Goal: Find specific page/section: Find specific page/section

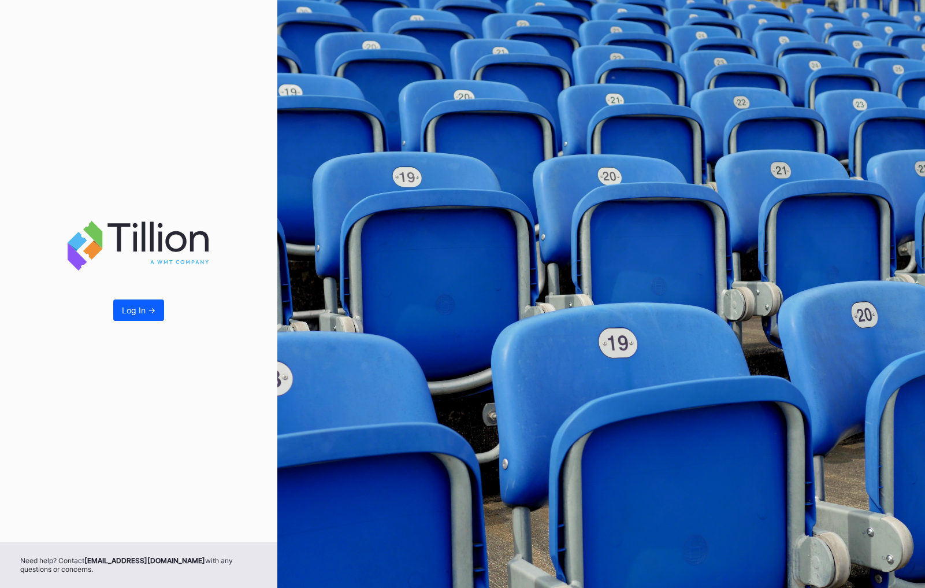
click at [156, 318] on button "Log In ->" at bounding box center [138, 309] width 51 height 21
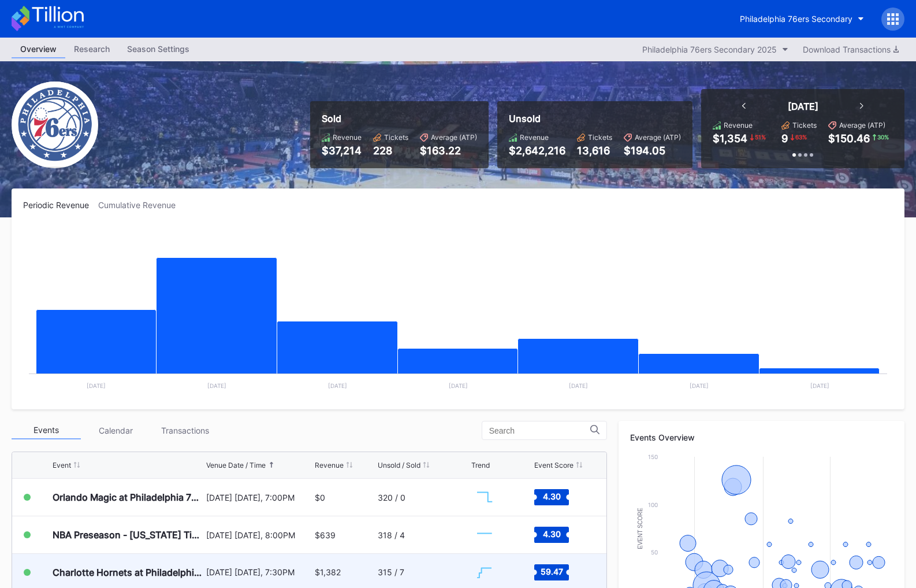
scroll to position [286, 0]
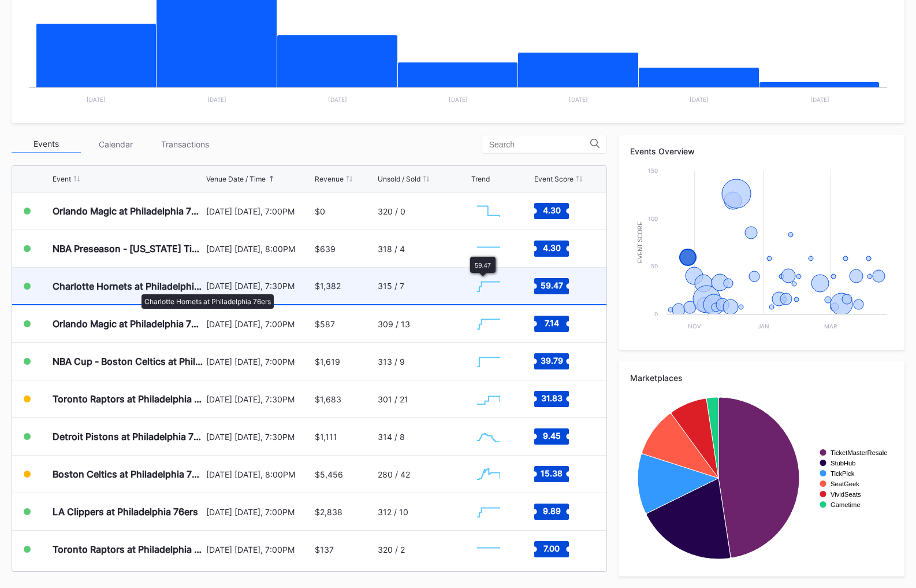
click at [136, 288] on div "Charlotte Hornets at Philadelphia 76ers" at bounding box center [128, 286] width 151 height 12
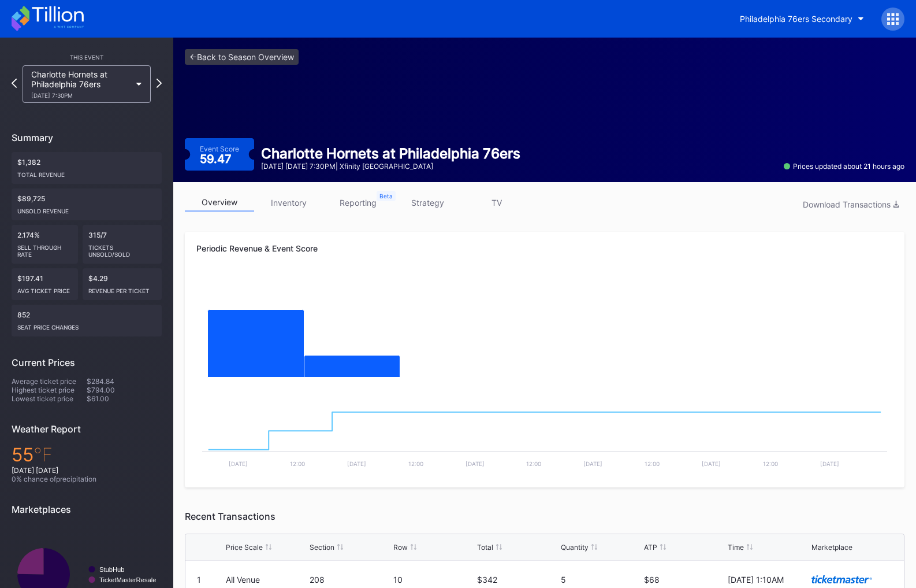
click at [303, 211] on link "inventory" at bounding box center [288, 203] width 69 height 18
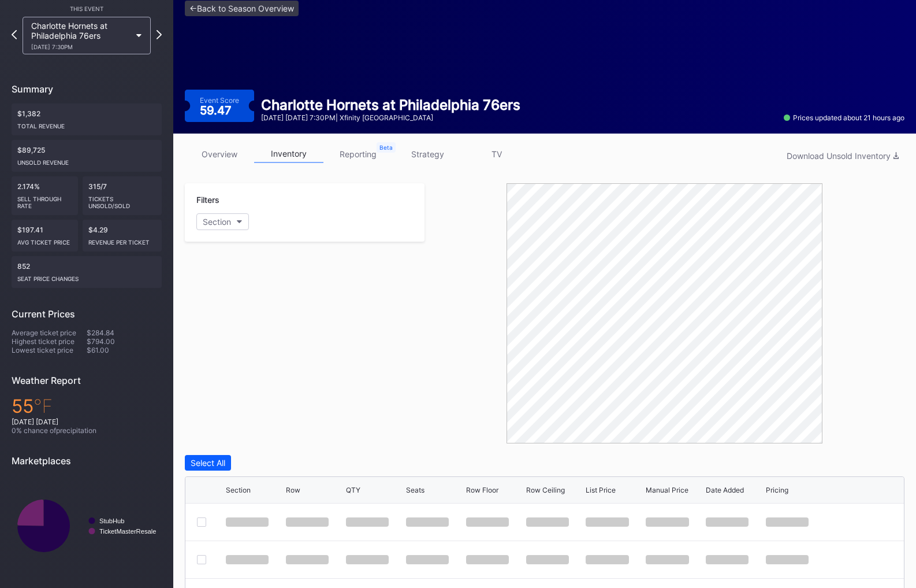
scroll to position [239, 0]
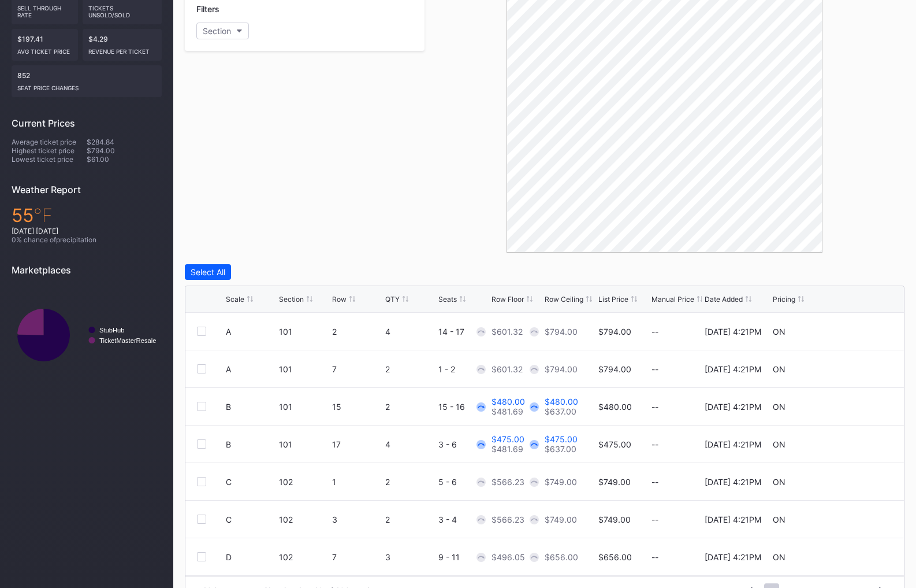
click at [615, 301] on div "List Price" at bounding box center [614, 299] width 30 height 9
click at [608, 301] on div "List Price" at bounding box center [614, 299] width 30 height 9
click at [627, 300] on div "List Price" at bounding box center [614, 299] width 30 height 9
click at [615, 300] on div "List Price" at bounding box center [614, 299] width 30 height 9
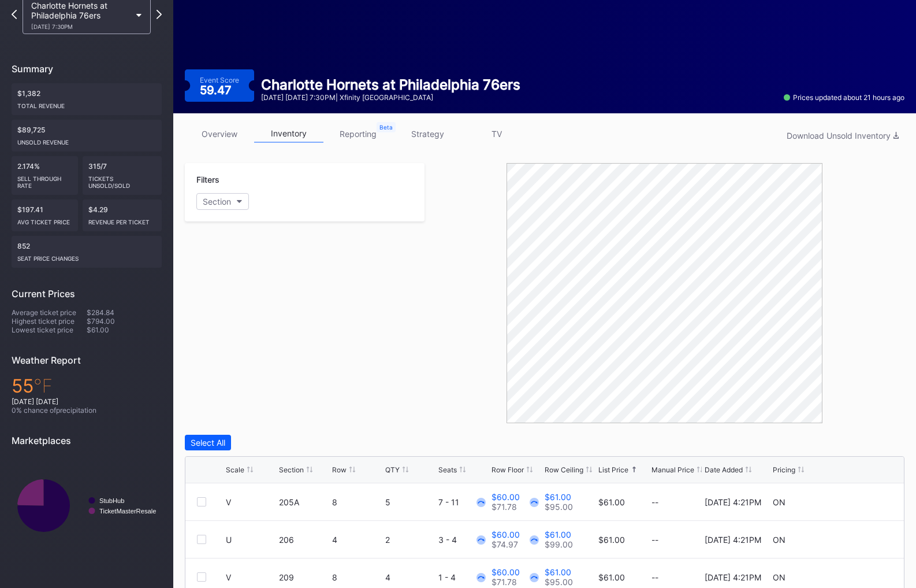
scroll to position [0, 0]
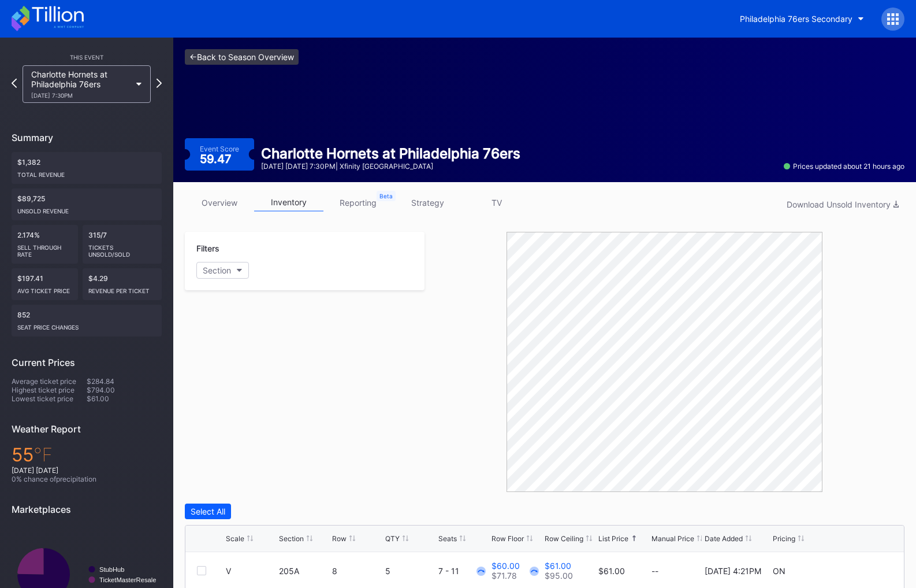
click at [207, 60] on link "<- Back to Season Overview" at bounding box center [242, 57] width 114 height 16
